Goal: Transaction & Acquisition: Purchase product/service

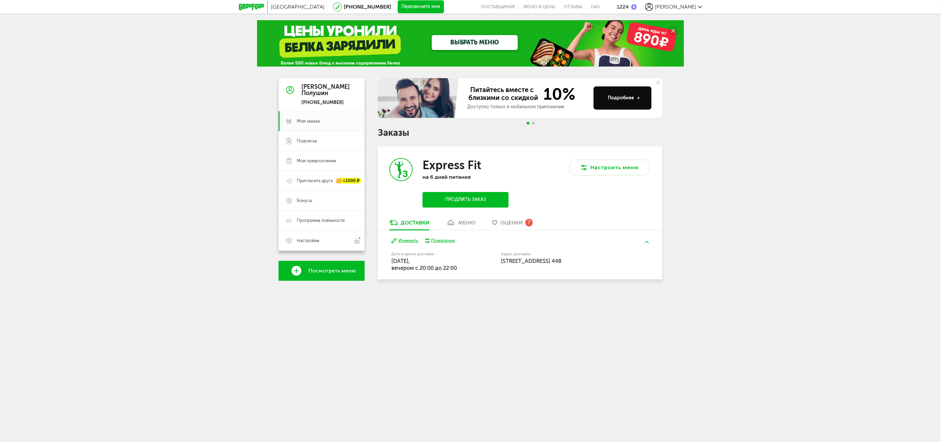
click at [449, 44] on link "ВЫБРАТЬ МЕНЮ" at bounding box center [475, 42] width 86 height 15
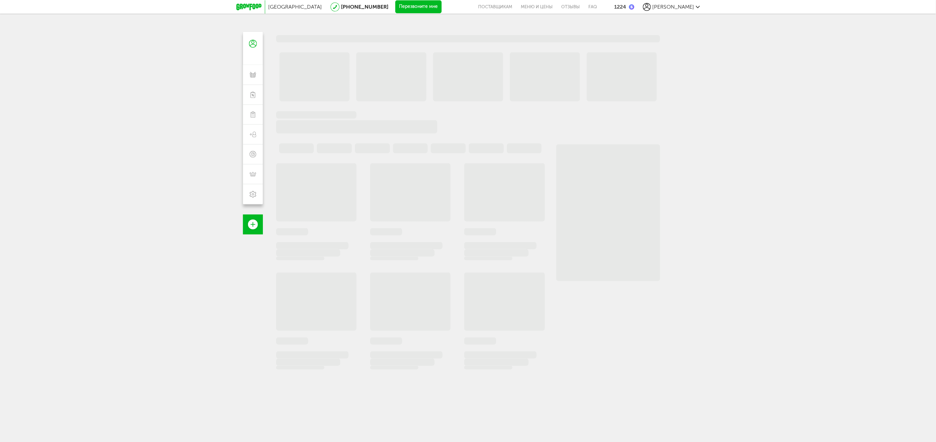
click at [249, 5] on icon at bounding box center [248, 7] width 25 height 7
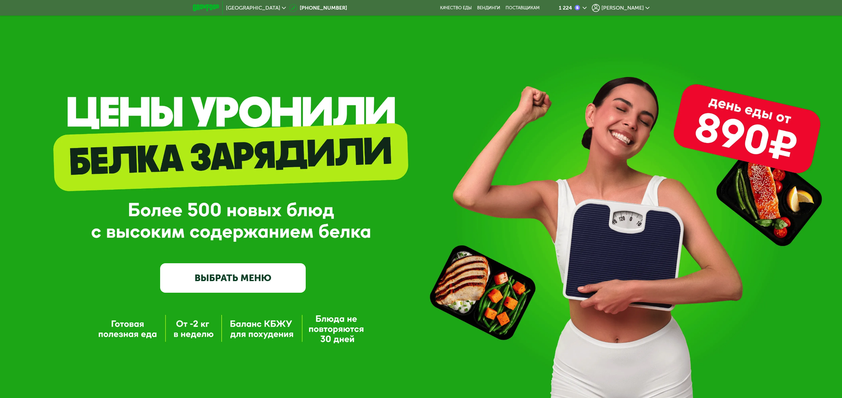
click at [233, 280] on link "ВЫБРАТЬ МЕНЮ" at bounding box center [233, 277] width 146 height 29
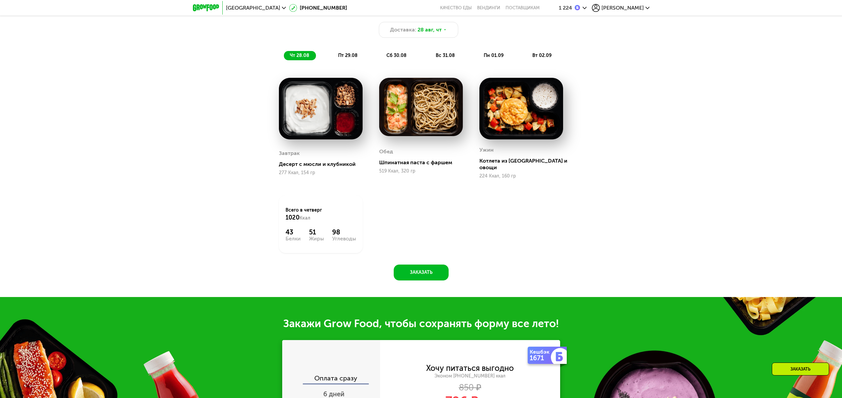
scroll to position [730, 0]
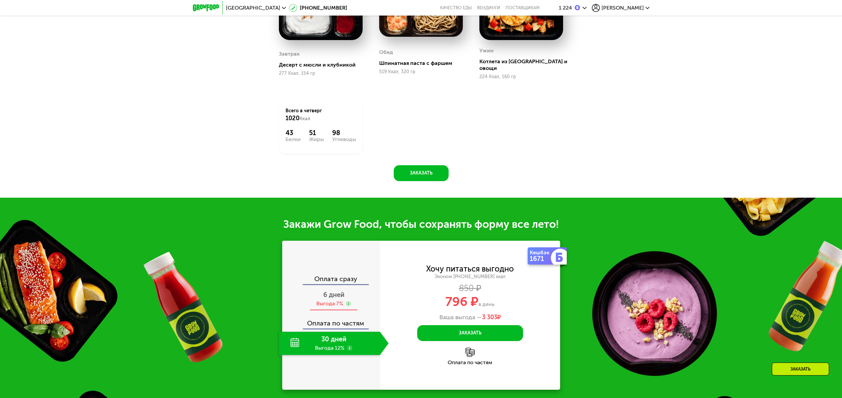
click at [364, 288] on div "6 дней Выгода 7%" at bounding box center [334, 298] width 110 height 23
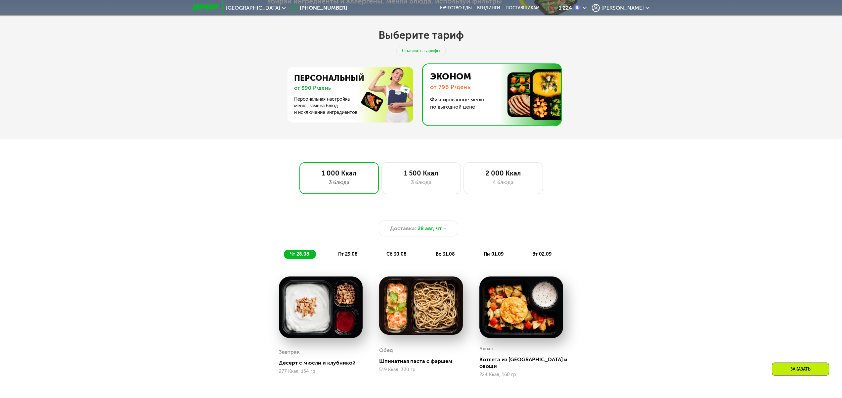
scroll to position [333, 0]
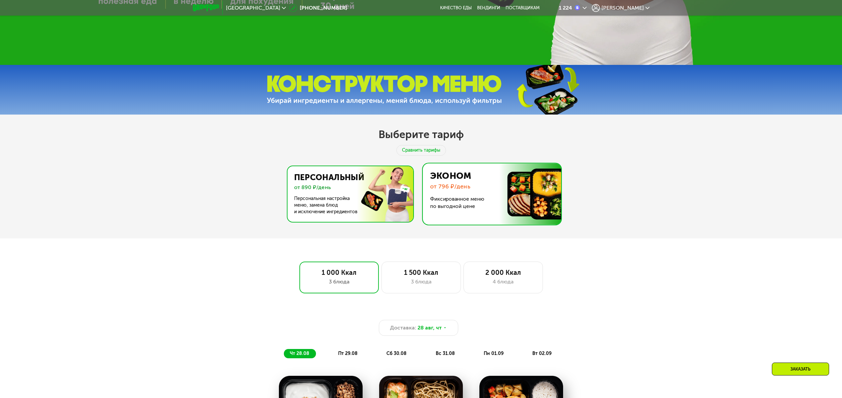
click at [388, 201] on img at bounding box center [348, 194] width 129 height 56
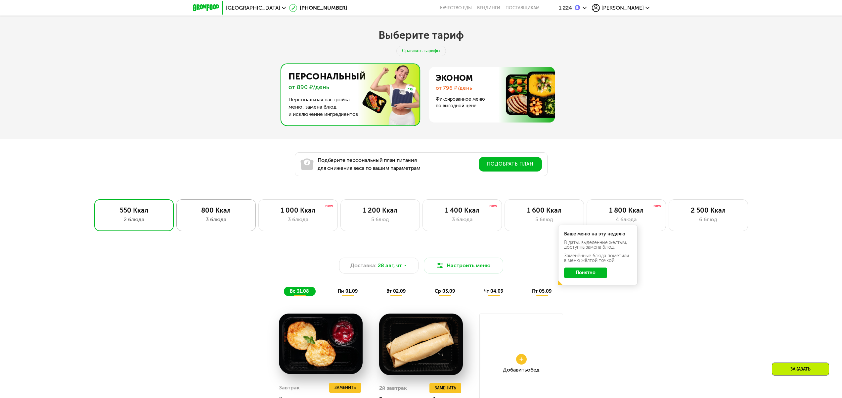
scroll to position [465, 0]
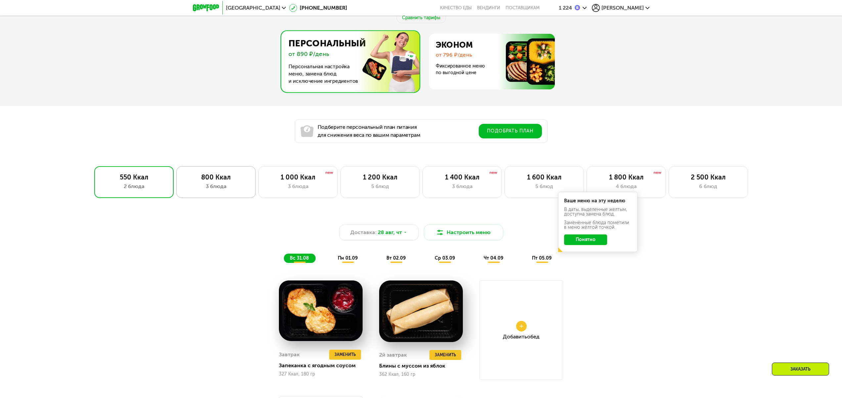
click at [219, 180] on div "800 Ккал" at bounding box center [216, 177] width 66 height 8
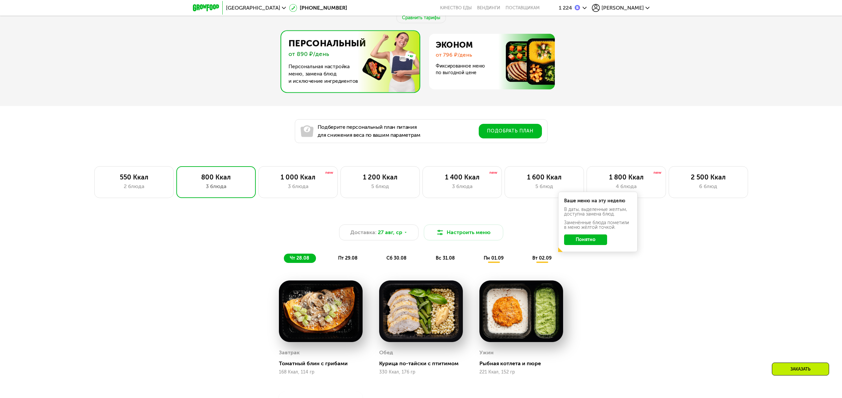
click at [588, 244] on button "Понятно" at bounding box center [585, 239] width 43 height 11
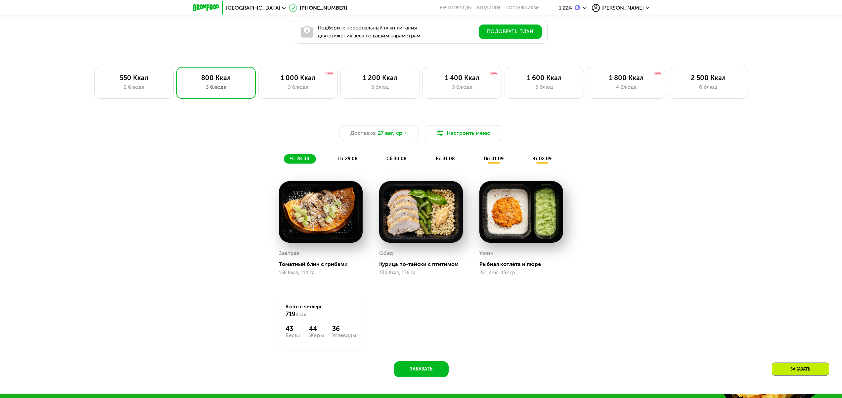
scroll to position [631, 0]
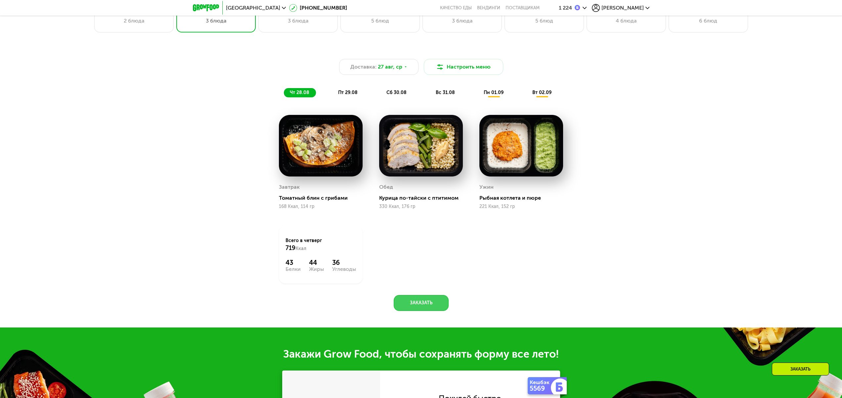
click at [428, 304] on button "Заказать" at bounding box center [421, 303] width 55 height 16
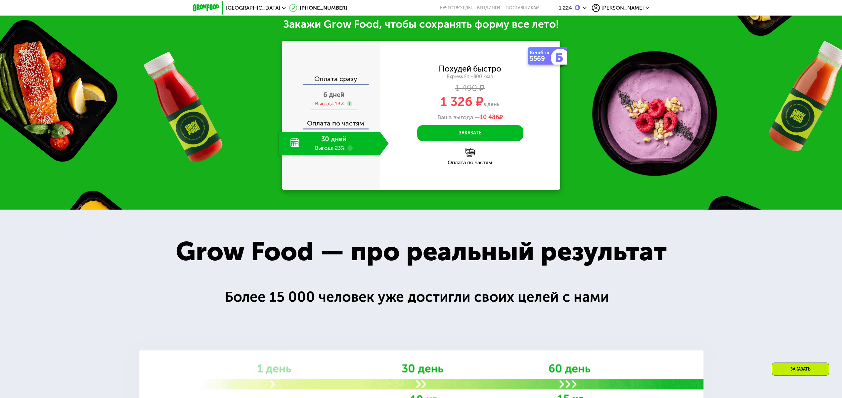
click at [328, 94] on span "6 дней" at bounding box center [333, 95] width 21 height 8
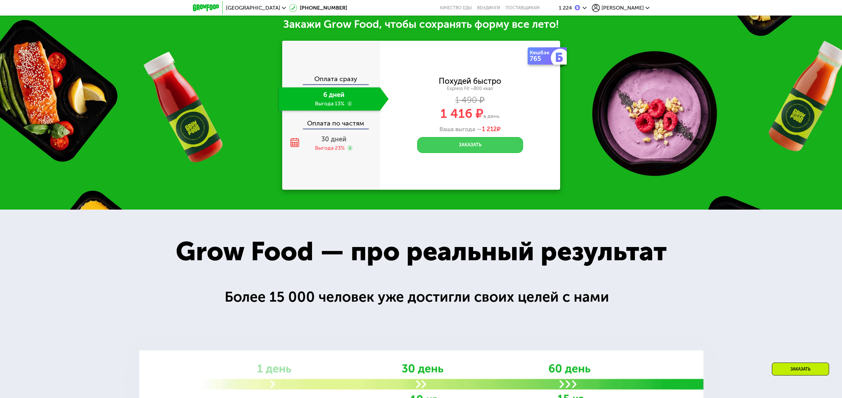
click at [486, 145] on button "Заказать" at bounding box center [470, 145] width 106 height 16
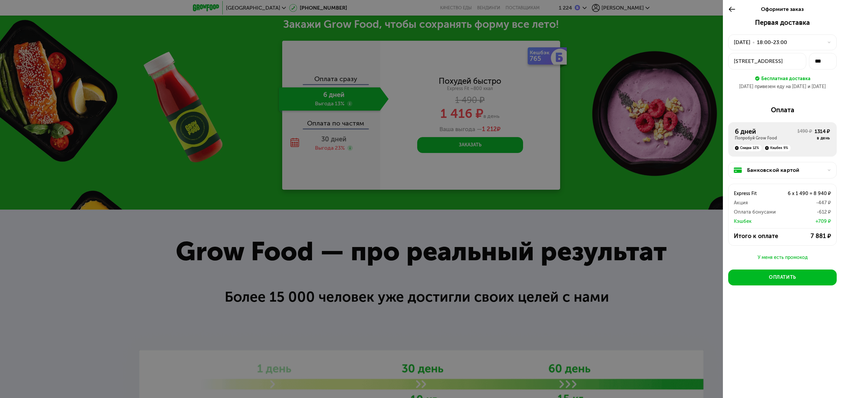
click at [771, 175] on div "Банковской картой" at bounding box center [782, 170] width 109 height 17
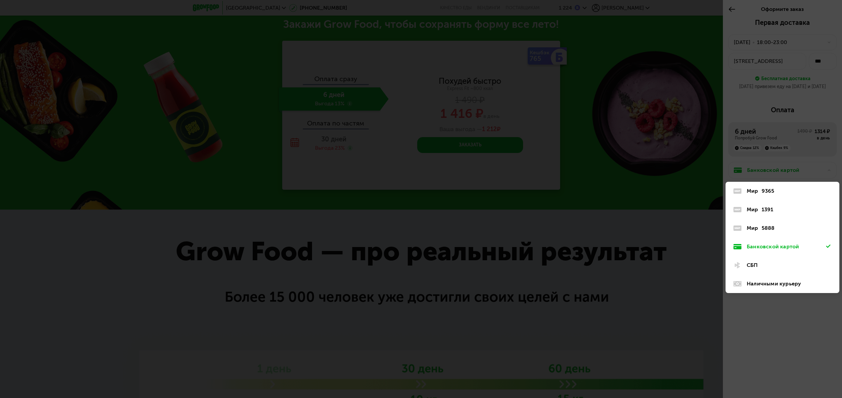
click at [763, 262] on div "СБП" at bounding box center [786, 265] width 79 height 8
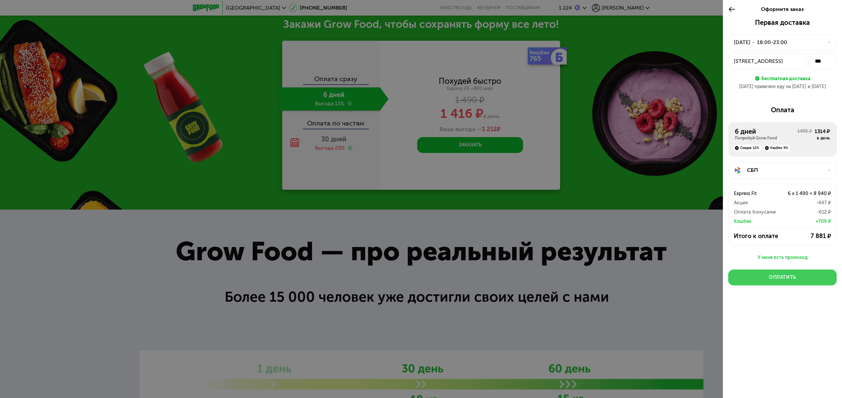
click at [774, 271] on button "Оплатить" at bounding box center [782, 277] width 109 height 16
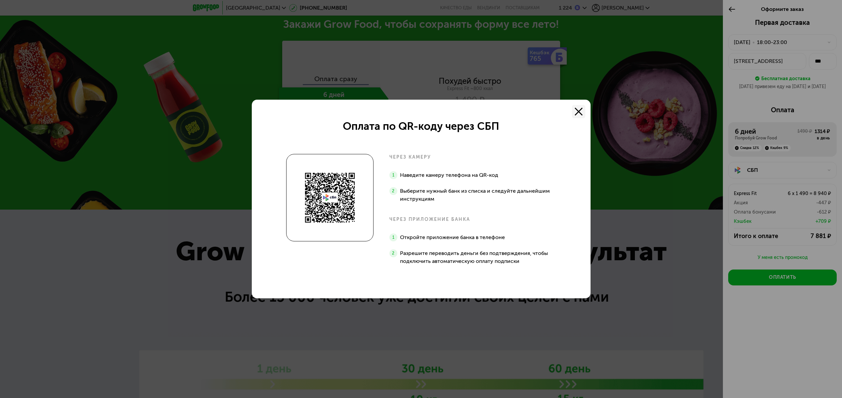
click at [575, 114] on icon at bounding box center [579, 112] width 8 height 8
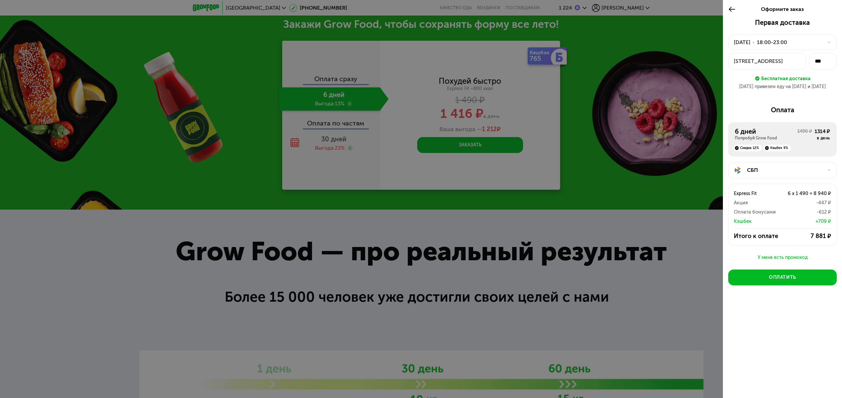
click at [630, 158] on div at bounding box center [421, 199] width 842 height 398
click at [733, 8] on icon at bounding box center [732, 9] width 8 height 8
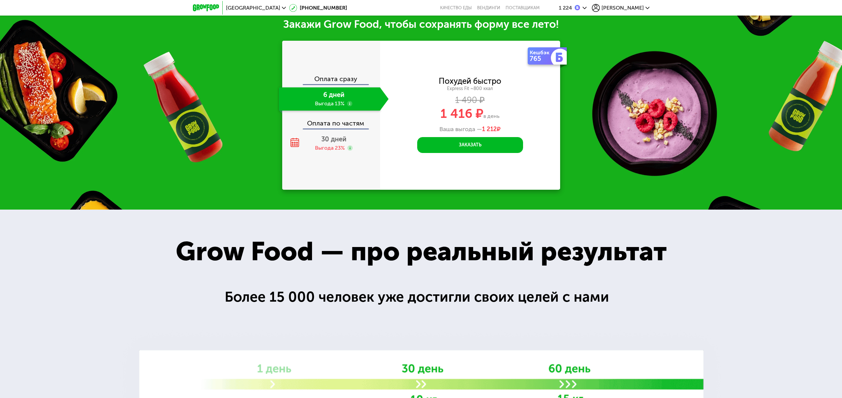
click at [642, 5] on span "[PERSON_NAME]" at bounding box center [623, 7] width 42 height 5
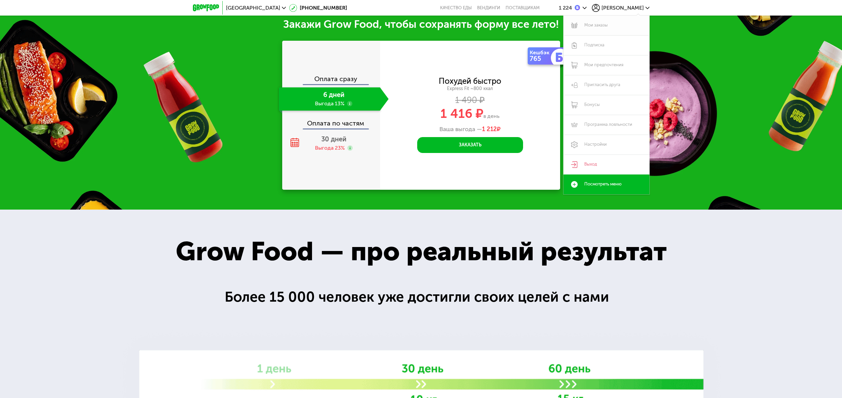
click at [599, 25] on link "Мои заказы" at bounding box center [607, 26] width 86 height 20
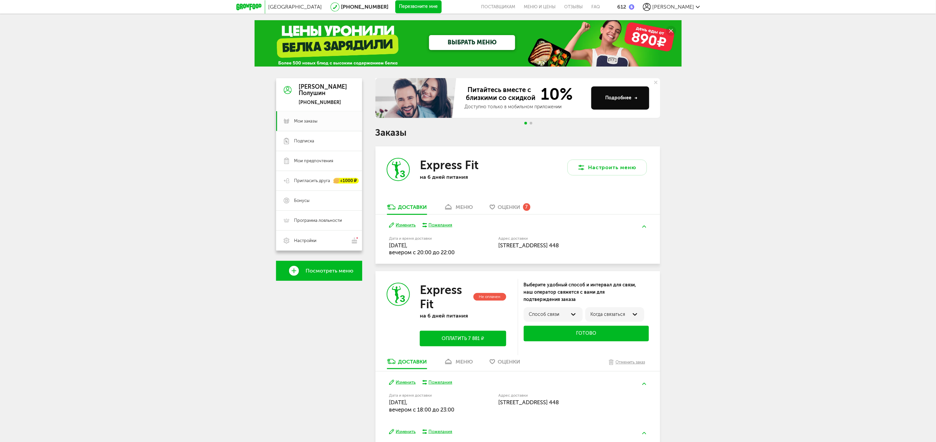
click at [718, 428] on div "Москва [PHONE_NUMBER] Перезвоните мне поставщикам Меню и цены Отзывы FAQ 612 [P…" at bounding box center [468, 276] width 936 height 553
click at [181, 275] on div "Москва [PHONE_NUMBER] Перезвоните мне поставщикам Меню и цены Отзывы FAQ 612 [P…" at bounding box center [468, 276] width 936 height 553
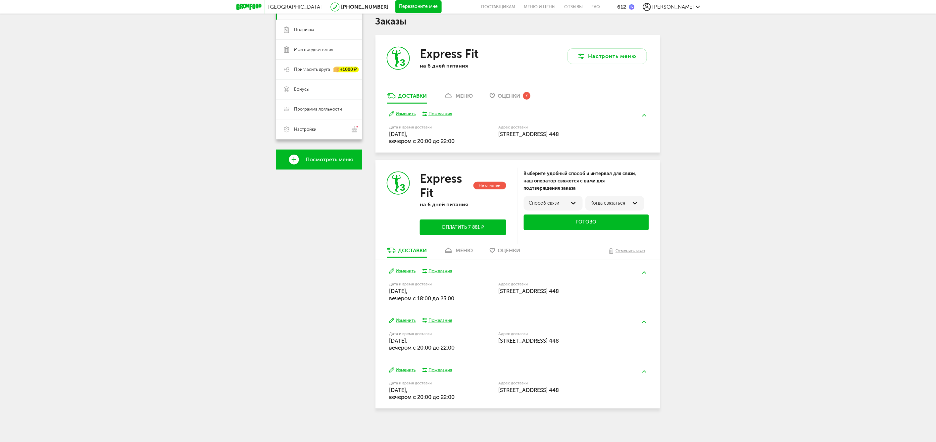
click at [463, 257] on div "Доставки меню Оценки Отменить заказ" at bounding box center [517, 254] width 285 height 14
click at [465, 249] on div "меню" at bounding box center [464, 250] width 17 height 6
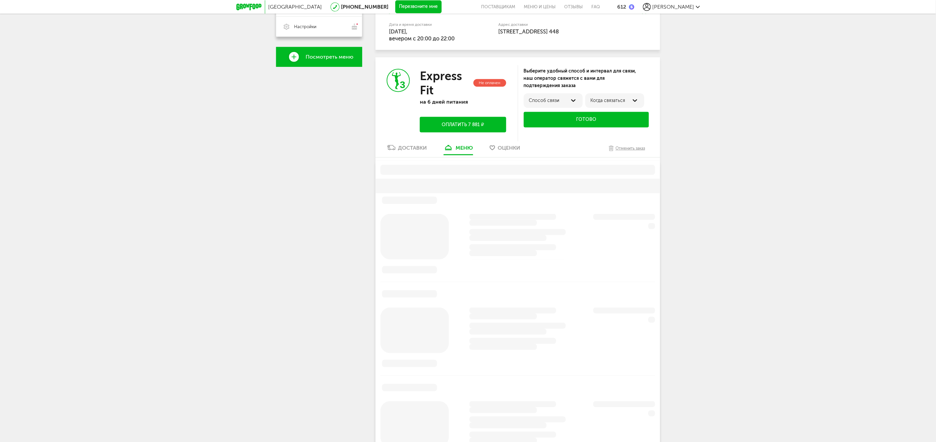
scroll to position [254, 0]
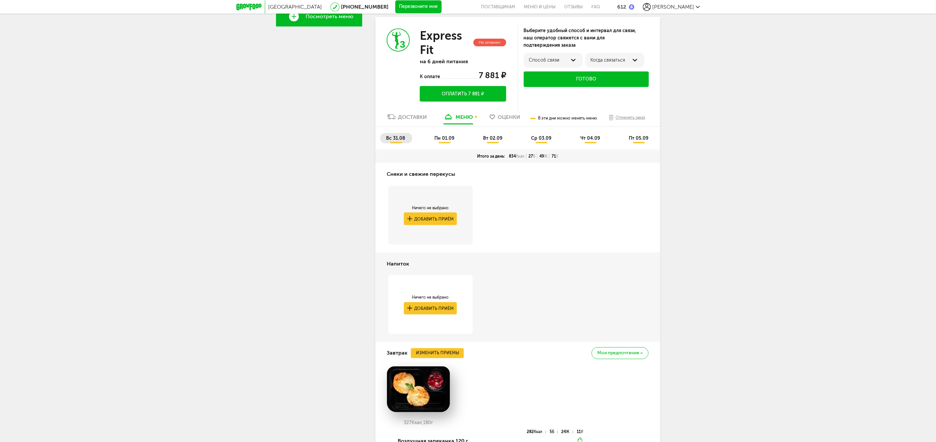
click at [766, 320] on div "Москва 8 (800) 555-21-78 Перезвоните мне поставщикам Меню и цены Отзывы FAQ 612…" at bounding box center [468, 432] width 936 height 1372
click at [423, 117] on div "Доставки" at bounding box center [412, 117] width 29 height 6
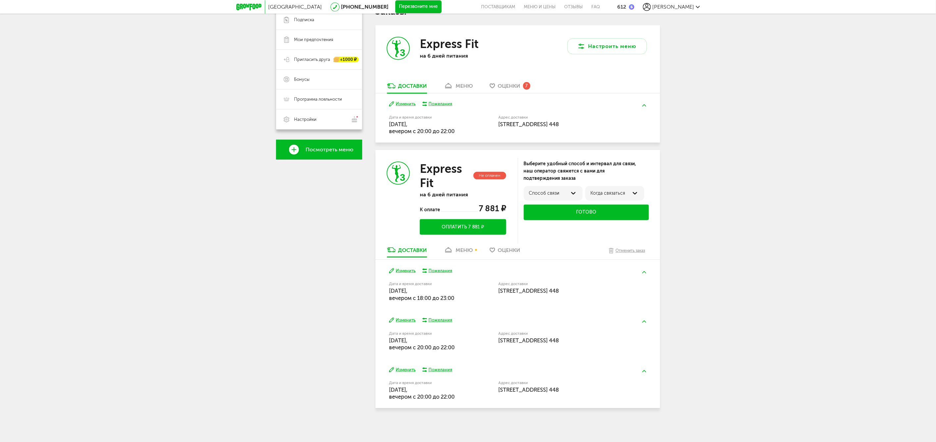
scroll to position [121, 0]
click at [411, 270] on button "Изменить" at bounding box center [402, 271] width 27 height 6
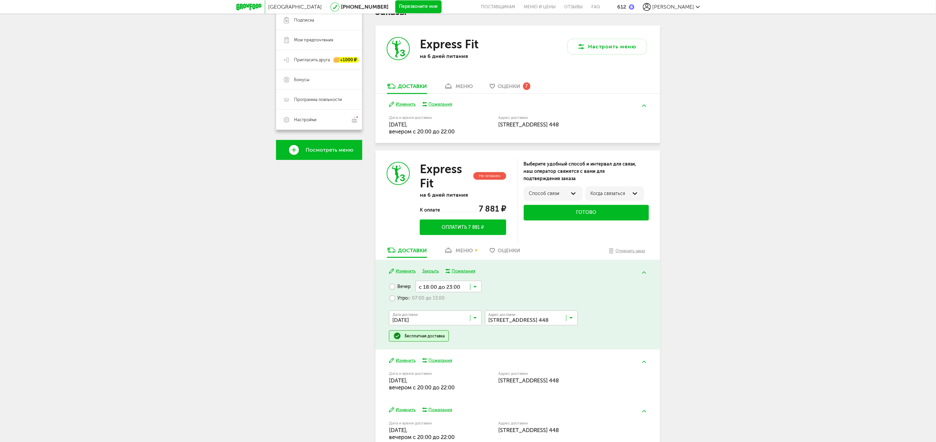
click at [434, 285] on input "Search for option" at bounding box center [448, 286] width 66 height 11
click at [400, 268] on button "Изменить" at bounding box center [402, 271] width 27 height 6
click at [402, 269] on button "Изменить" at bounding box center [402, 271] width 27 height 6
click at [428, 316] on input "Search for option" at bounding box center [437, 319] width 93 height 11
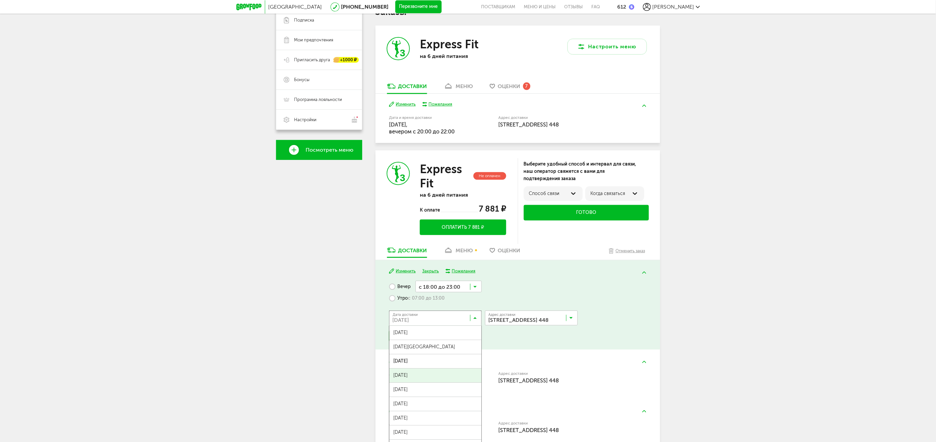
click at [449, 375] on span "31 августа, воскресенье" at bounding box center [435, 375] width 92 height 14
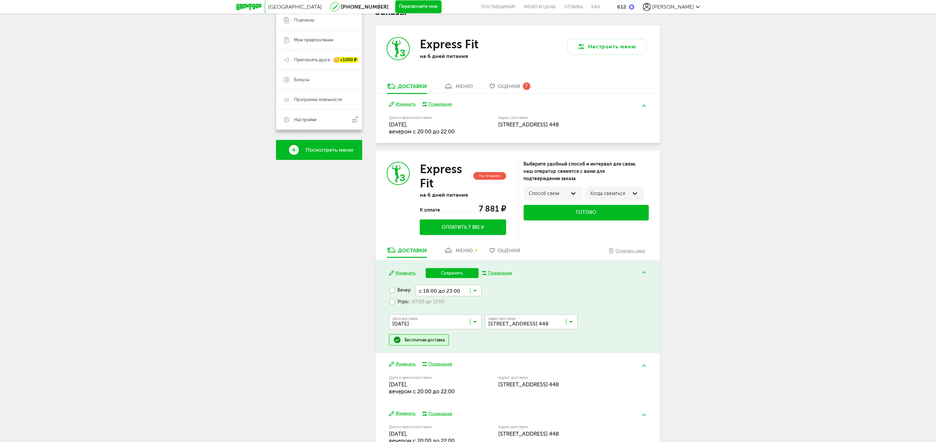
click at [459, 290] on input "Search for option" at bounding box center [448, 290] width 66 height 11
click at [457, 330] on span "с 19:00 до 21:00" at bounding box center [449, 330] width 66 height 14
click at [448, 272] on button "Сохранить" at bounding box center [452, 273] width 53 height 10
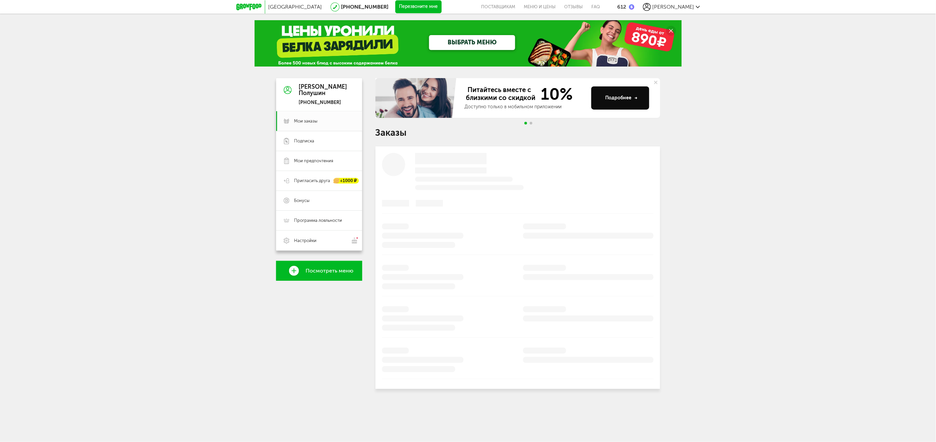
scroll to position [0, 0]
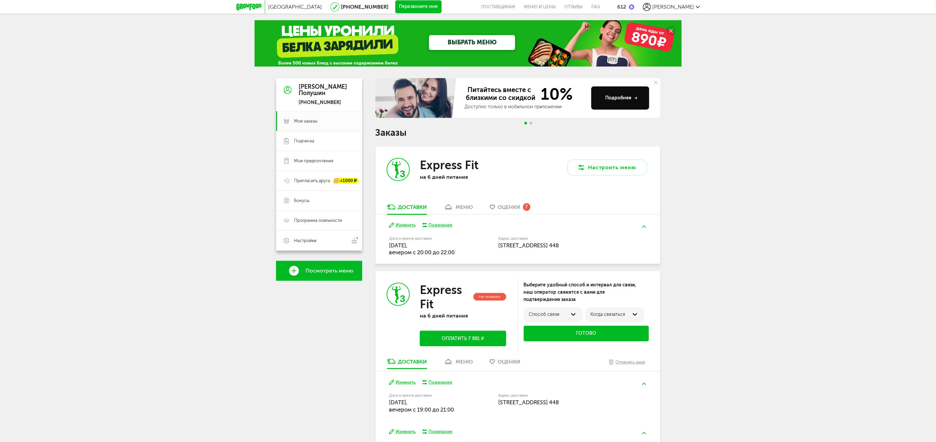
click at [720, 310] on div "Москва 8 (800) 555-21-78 Перезвоните мне поставщикам Меню и цены Отзывы FAQ 612…" at bounding box center [468, 276] width 936 height 553
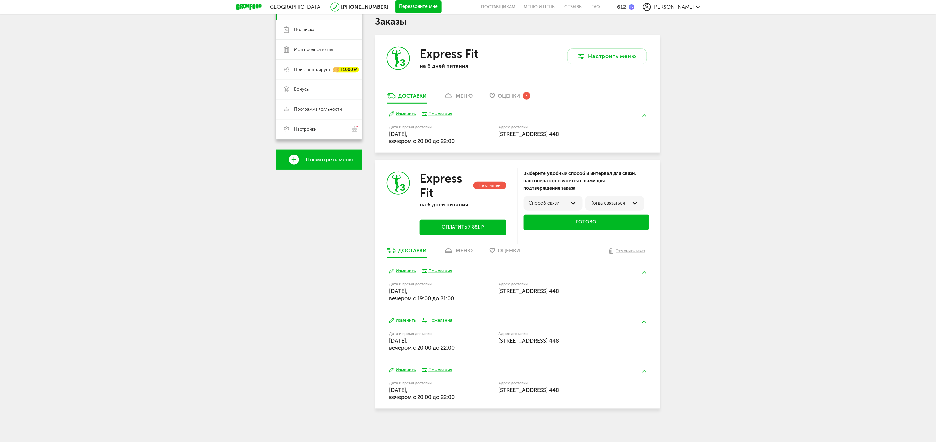
click at [744, 299] on div "Москва 8 (800) 555-21-78 Перезвоните мне поставщикам Меню и цены Отзывы FAQ 612…" at bounding box center [468, 165] width 936 height 553
click at [143, 289] on div "Москва 8 (800) 555-21-78 Перезвоните мне поставщикам Меню и цены Отзывы FAQ 612…" at bounding box center [468, 165] width 936 height 553
click at [719, 278] on div "Москва 8 (800) 555-21-78 Перезвоните мне поставщикам Меню и цены Отзывы FAQ 612…" at bounding box center [468, 165] width 936 height 553
click at [455, 256] on link "меню" at bounding box center [458, 252] width 36 height 11
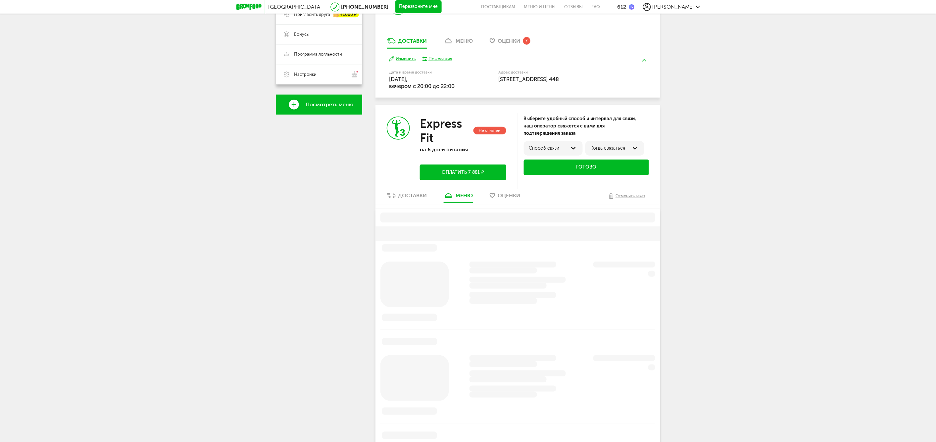
scroll to position [254, 0]
